Goal: Information Seeking & Learning: Learn about a topic

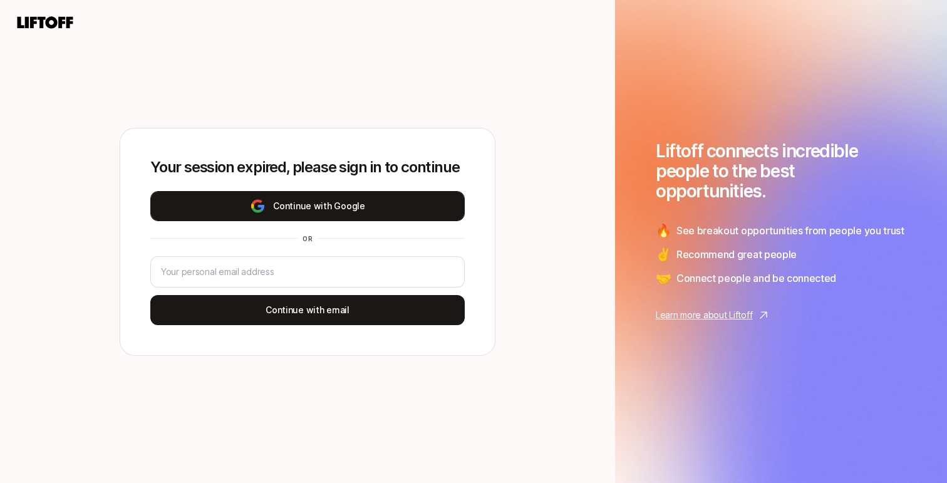
click at [348, 209] on button "Continue with Google" at bounding box center [307, 206] width 314 height 30
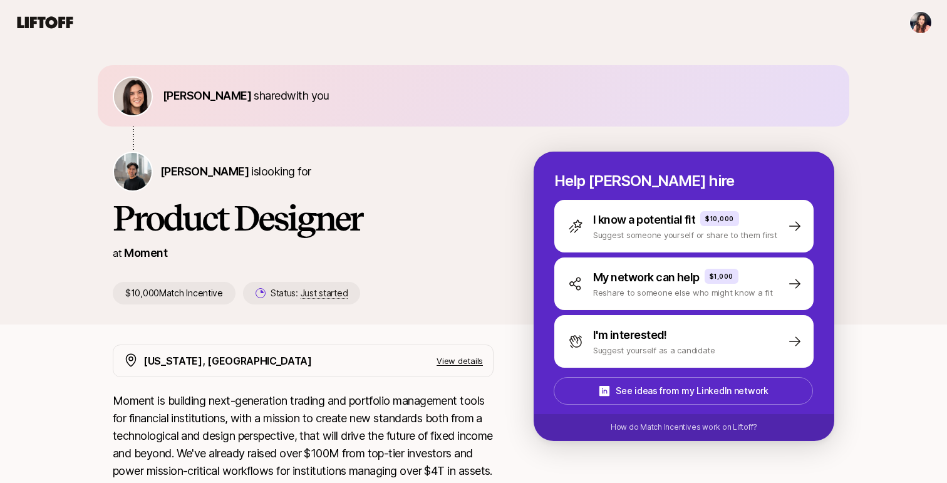
click at [51, 26] on icon at bounding box center [46, 22] width 56 height 12
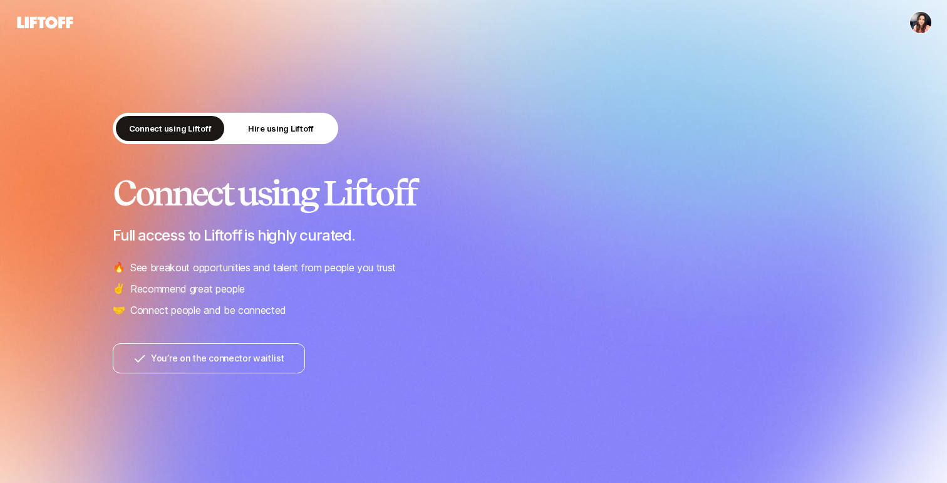
click at [51, 21] on icon at bounding box center [45, 23] width 60 height 18
click at [920, 24] on html "Connect using Liftoff Hire using Liftoff Connect using Liftoff Full access to L…" at bounding box center [473, 241] width 947 height 483
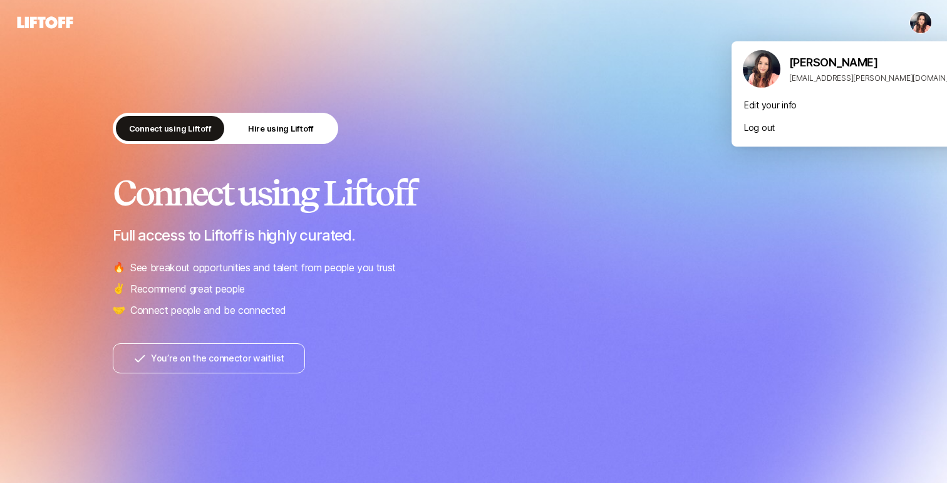
click at [758, 72] on img at bounding box center [762, 69] width 38 height 38
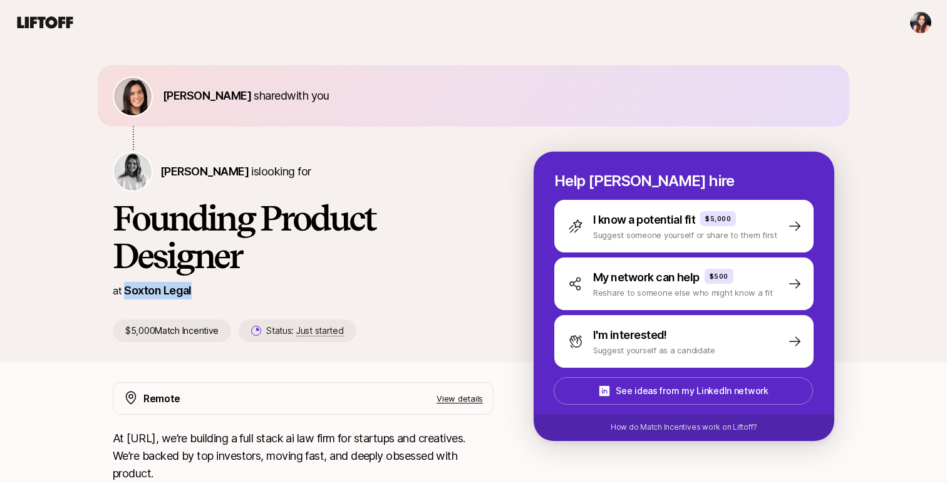
drag, startPoint x: 126, startPoint y: 288, endPoint x: 222, endPoint y: 295, distance: 96.7
click at [222, 295] on div "at Soxton Legal" at bounding box center [303, 291] width 381 height 18
drag, startPoint x: 175, startPoint y: 438, endPoint x: 125, endPoint y: 437, distance: 50.7
click at [125, 437] on p "At [URL], we’re building a full stack ai law firm for startups and creatives. W…" at bounding box center [303, 456] width 381 height 53
copy p "[URL],"
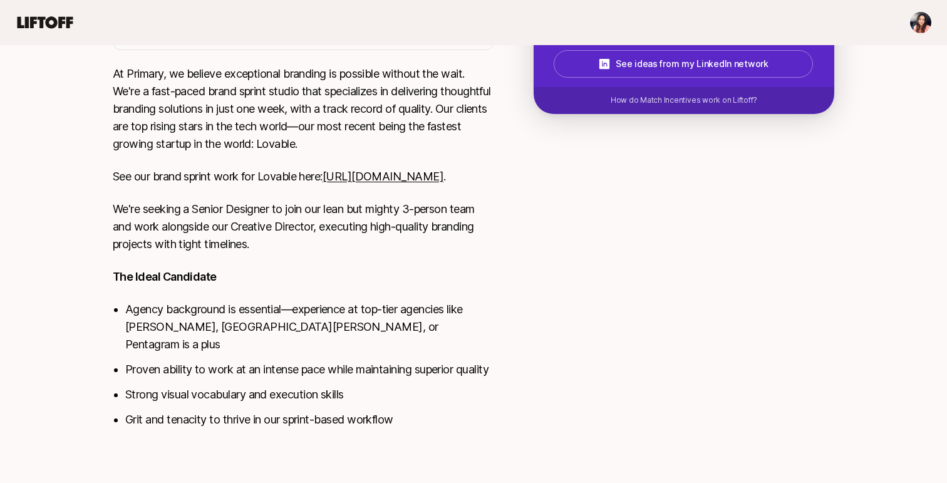
scroll to position [345, 0]
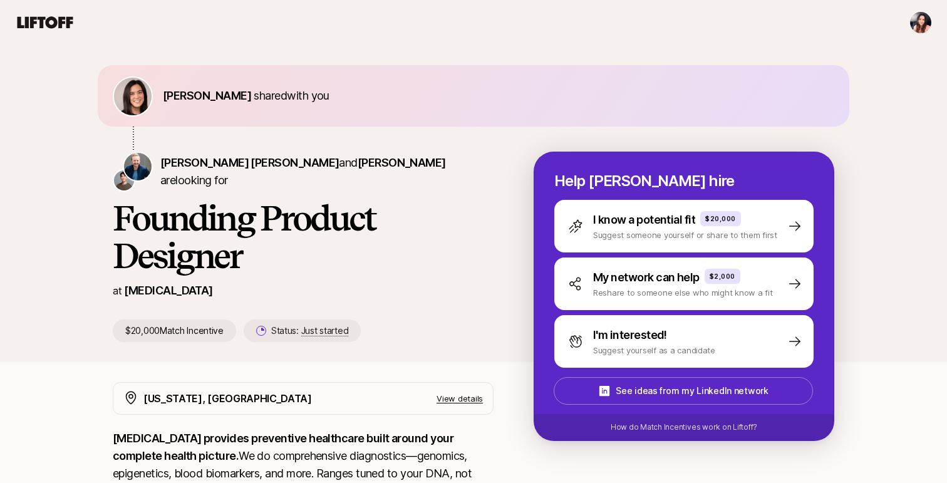
click at [46, 24] on icon at bounding box center [46, 22] width 56 height 12
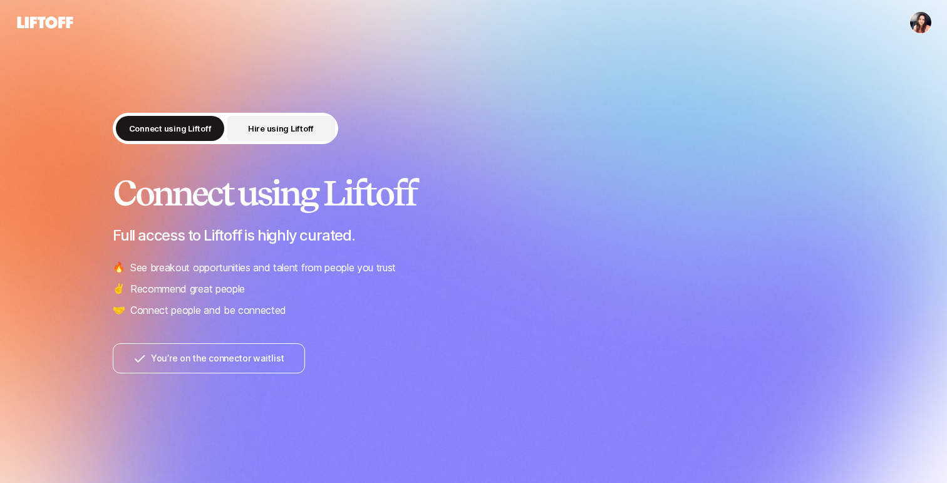
click at [303, 132] on p "Hire using Liftoff" at bounding box center [281, 128] width 66 height 13
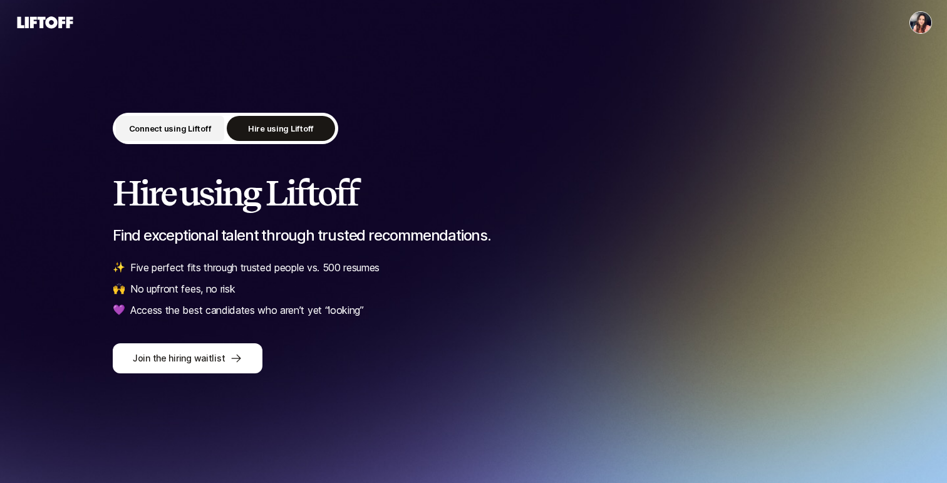
click at [168, 132] on p "Connect using Liftoff" at bounding box center [170, 128] width 83 height 13
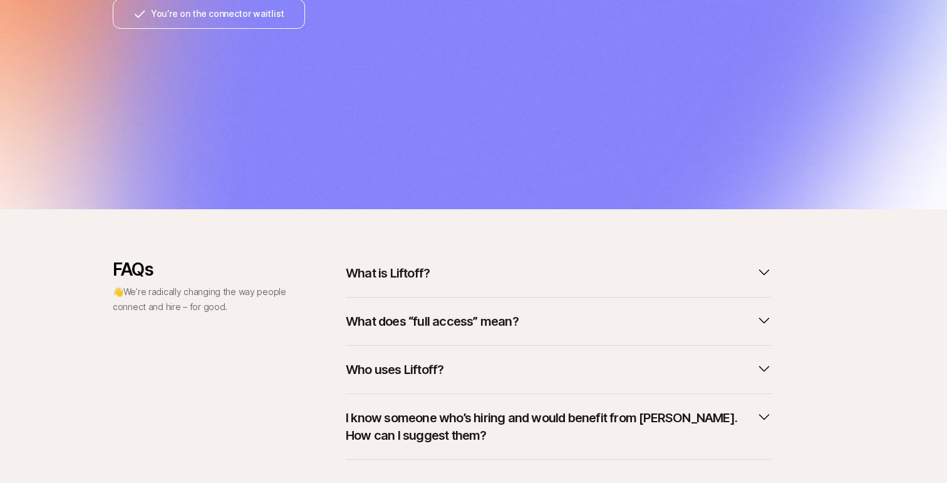
scroll to position [420, 0]
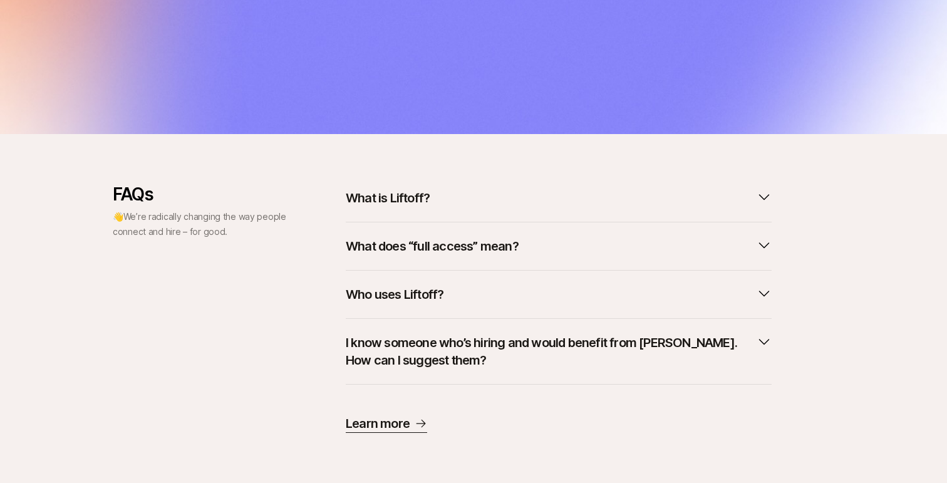
click at [411, 248] on p "What does “full access” mean?" at bounding box center [432, 246] width 173 height 18
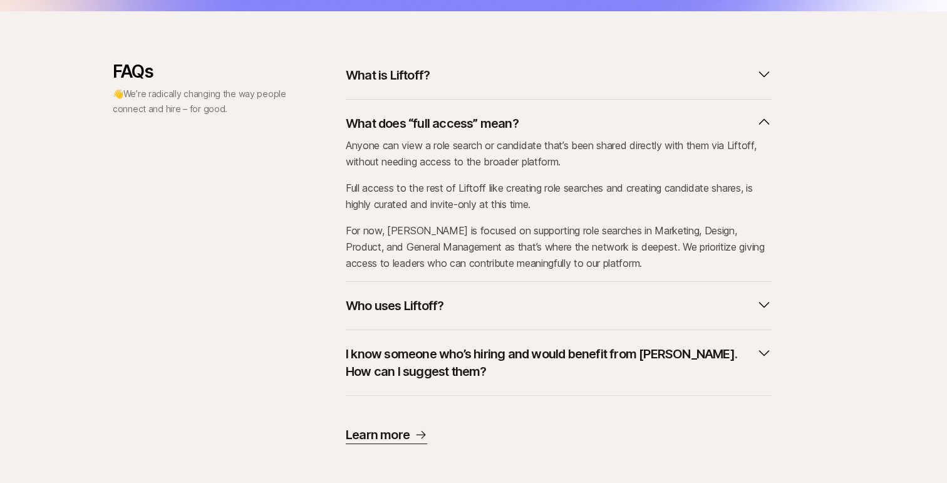
scroll to position [554, 0]
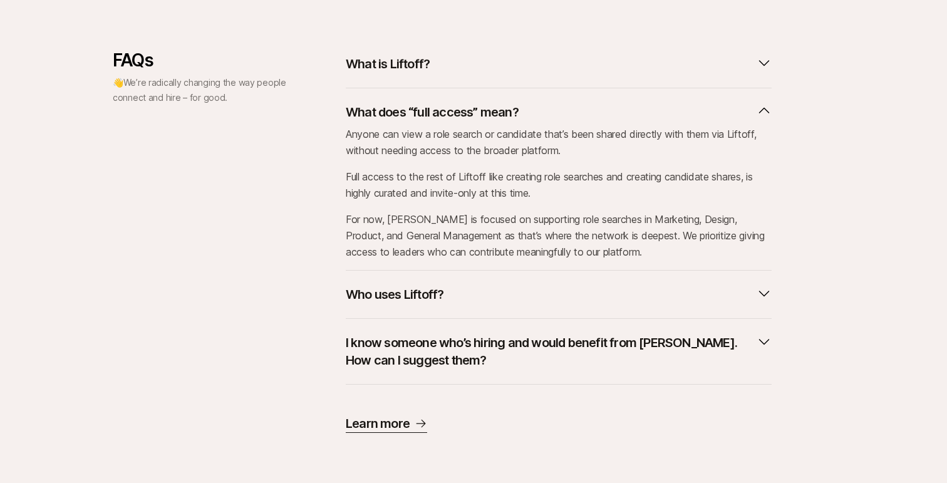
click at [386, 296] on p "Who uses Liftoff?" at bounding box center [395, 295] width 98 height 18
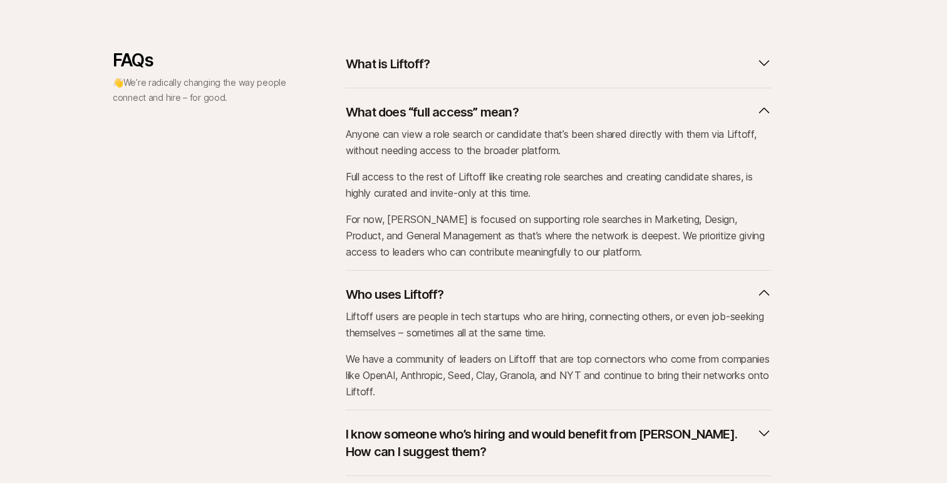
scroll to position [645, 0]
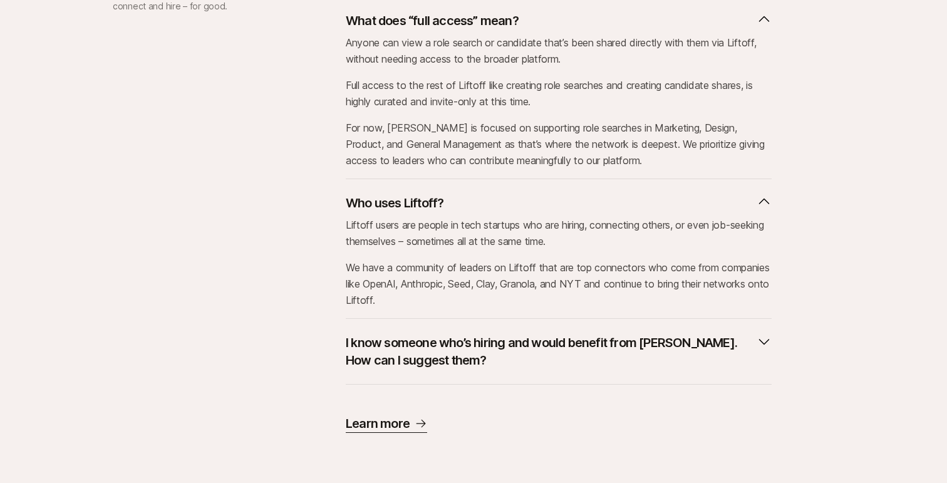
click at [386, 352] on p "I know someone who’s hiring and would benefit from Liftoff. How can I suggest t…" at bounding box center [549, 351] width 406 height 35
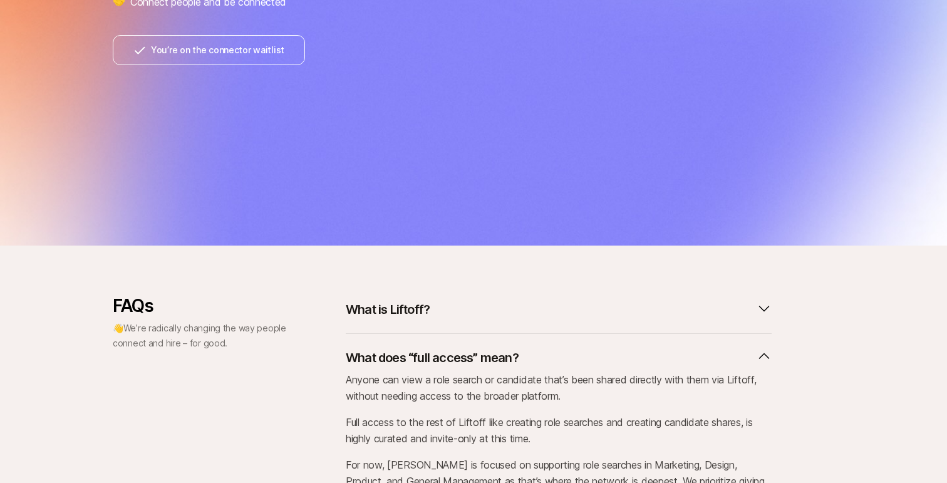
scroll to position [306, 0]
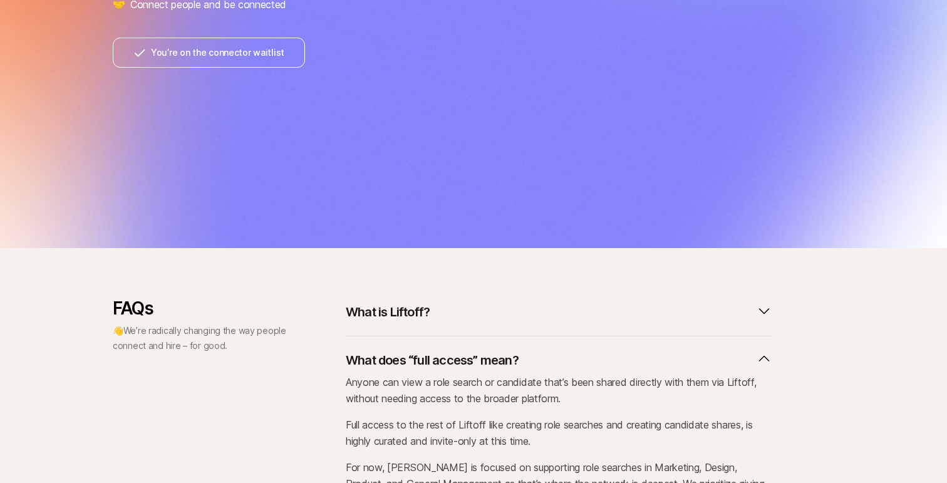
click at [388, 305] on p "What is Liftoff?" at bounding box center [388, 312] width 84 height 18
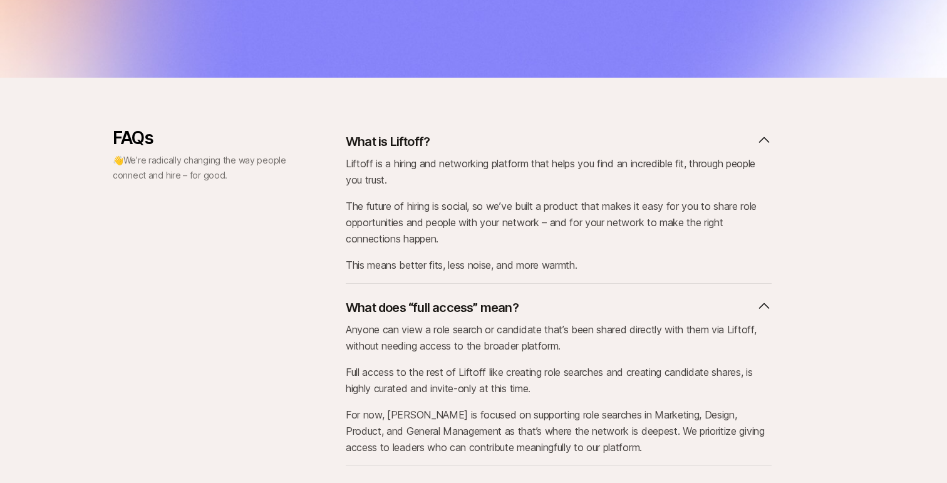
scroll to position [541, 0]
